Goal: Task Accomplishment & Management: Use online tool/utility

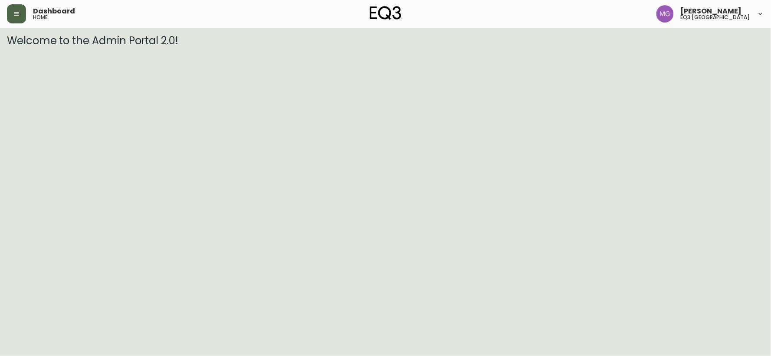
click at [18, 13] on icon "button" at bounding box center [16, 13] width 7 height 7
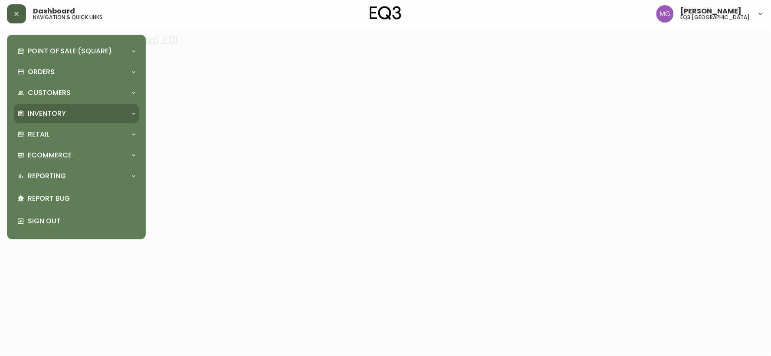
click at [81, 114] on div "Inventory" at bounding box center [71, 114] width 109 height 10
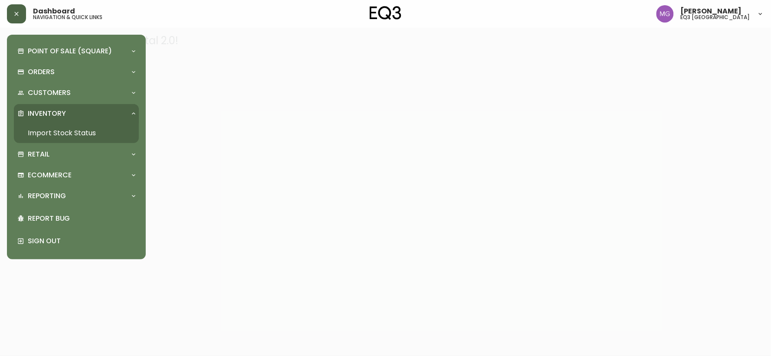
click at [81, 131] on link "Import Stock Status" at bounding box center [76, 133] width 125 height 20
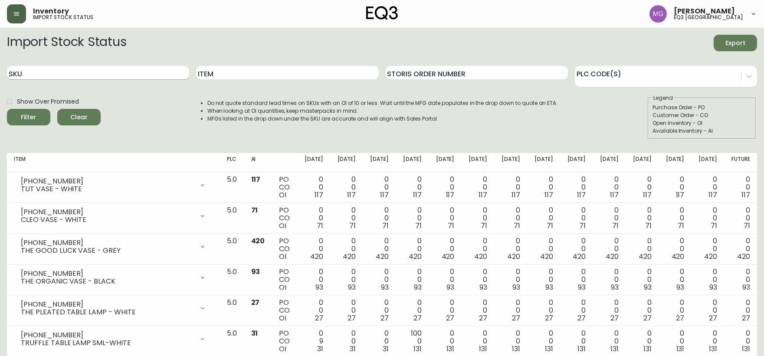
click at [109, 67] on input "SKU" at bounding box center [98, 73] width 182 height 14
paste input "[PHONE_NUMBER]"
click at [7, 109] on button "Filter" at bounding box center [28, 117] width 43 height 16
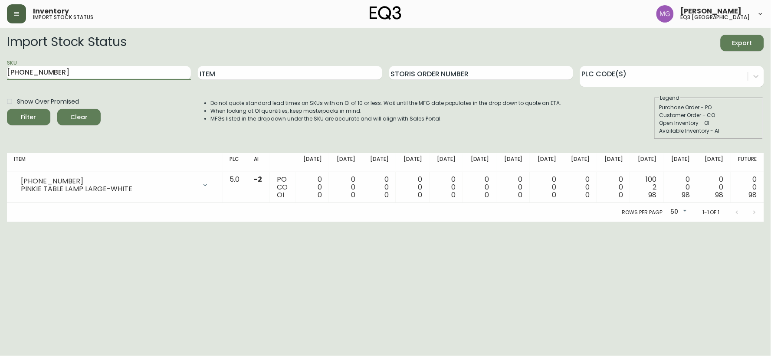
drag, startPoint x: 72, startPoint y: 69, endPoint x: 0, endPoint y: 74, distance: 71.7
click at [0, 74] on main "Import Stock Status Export SKU [PHONE_NUMBER] Item Storis Order Number PLC Code…" at bounding box center [385, 125] width 771 height 194
paste input "30-219-7"
type input "[PHONE_NUMBER]"
click at [7, 109] on button "Filter" at bounding box center [28, 117] width 43 height 16
